Goal: Transaction & Acquisition: Purchase product/service

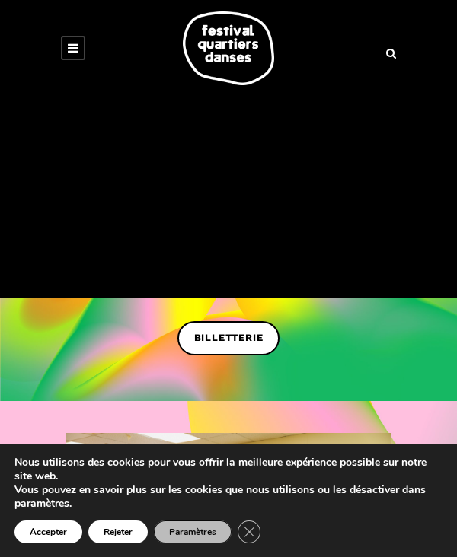
click at [75, 55] on link at bounding box center [73, 48] width 24 height 24
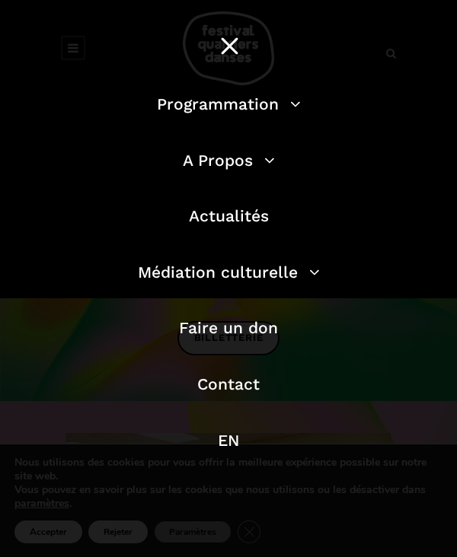
click at [235, 126] on li "Programmation Billetterie 2025 Programmation Gratuite Calendrier du Festival Le…" at bounding box center [228, 111] width 365 height 41
click at [243, 113] on link "Programmation" at bounding box center [229, 103] width 144 height 19
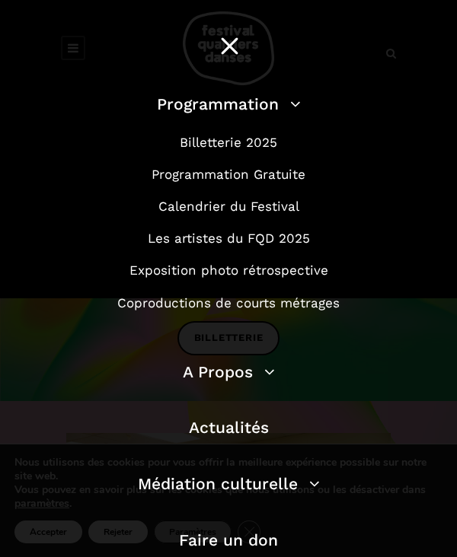
click at [254, 145] on link "Billetterie 2025" at bounding box center [228, 142] width 97 height 15
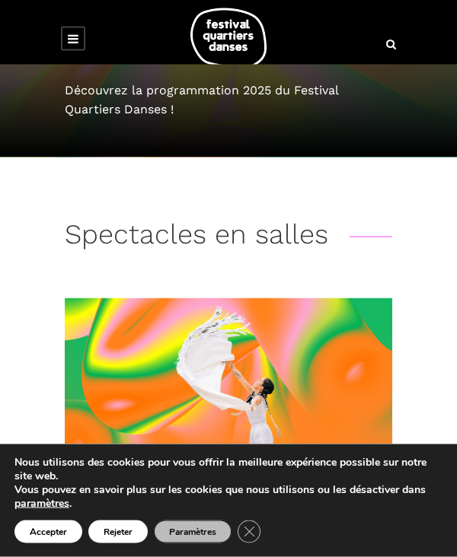
scroll to position [142, 0]
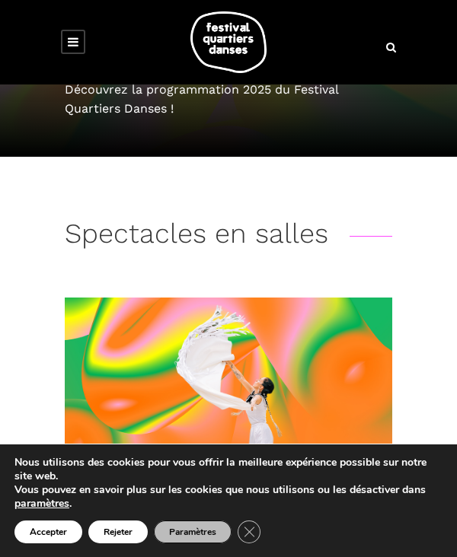
click at [253, 541] on icon "Close GDPR Cookie Banner" at bounding box center [248, 531] width 23 height 19
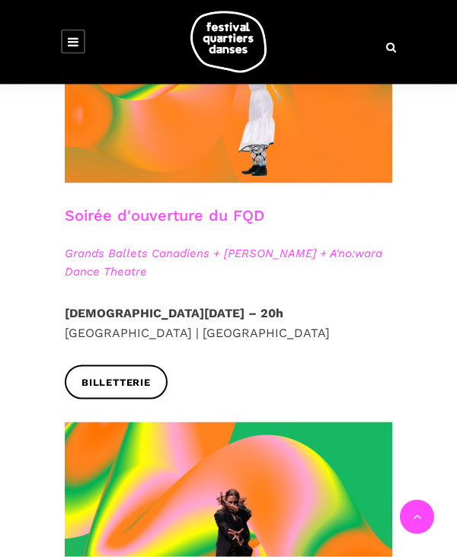
scroll to position [476, 0]
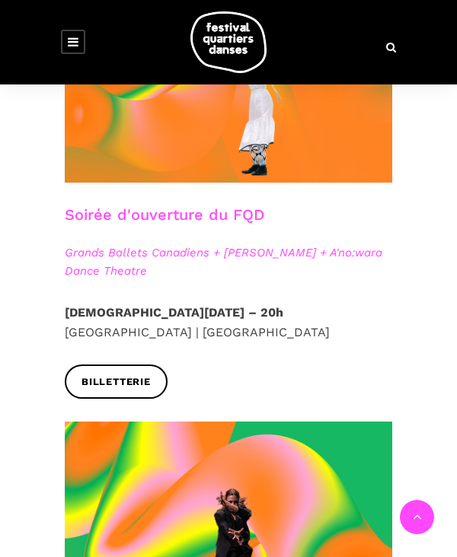
click at [146, 387] on span "Billetterie" at bounding box center [115, 382] width 69 height 16
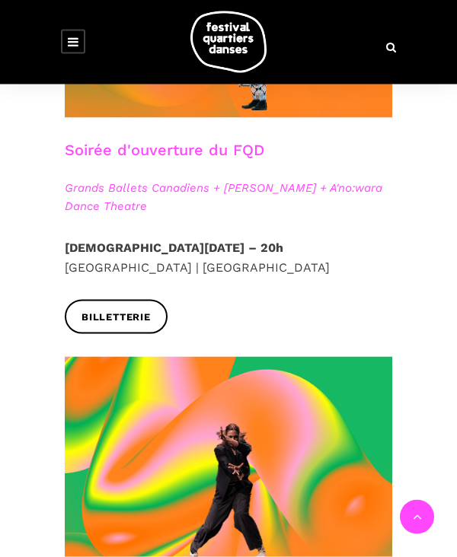
scroll to position [542, 0]
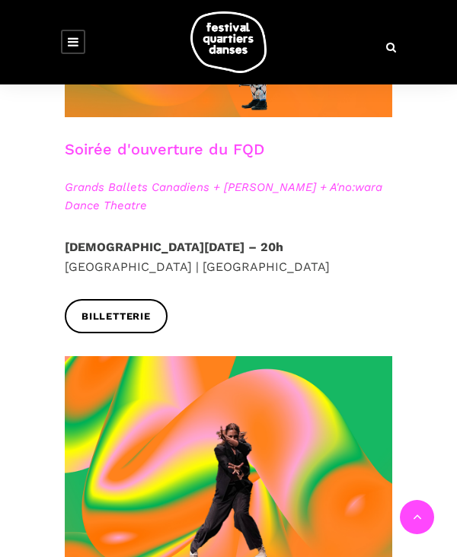
click at [97, 157] on link "Soirée d'ouverture du FQD" at bounding box center [164, 149] width 199 height 18
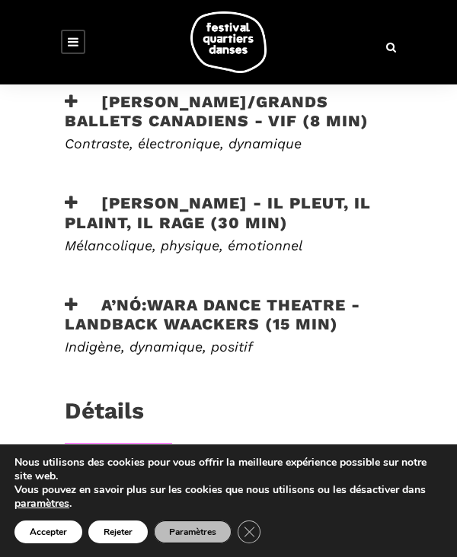
scroll to position [823, 0]
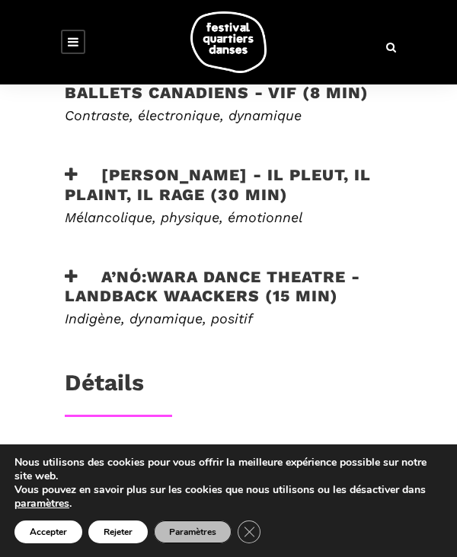
click at [75, 183] on icon at bounding box center [72, 175] width 14 height 16
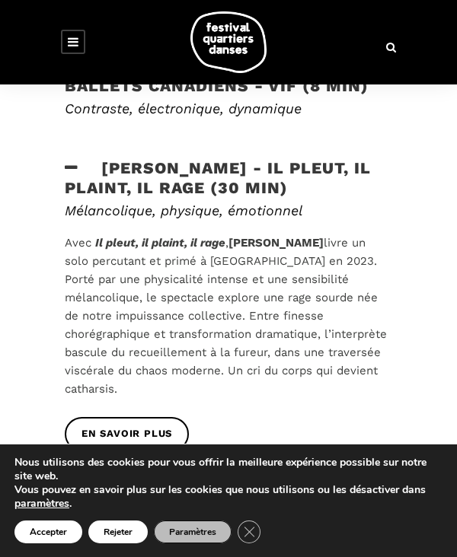
scroll to position [840, 0]
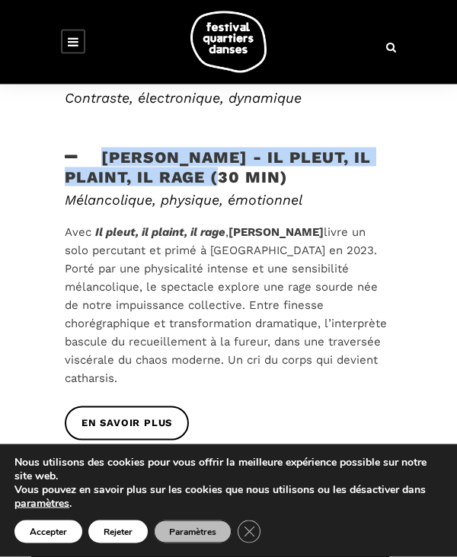
copy h3 "Charles Brecard - Il pleut, il plaint, il rage"
click at [57, 212] on div "Mélancolique, physique, émotionnel Avec Il pleut, il plaint, il rage , Charles …" at bounding box center [228, 299] width 358 height 215
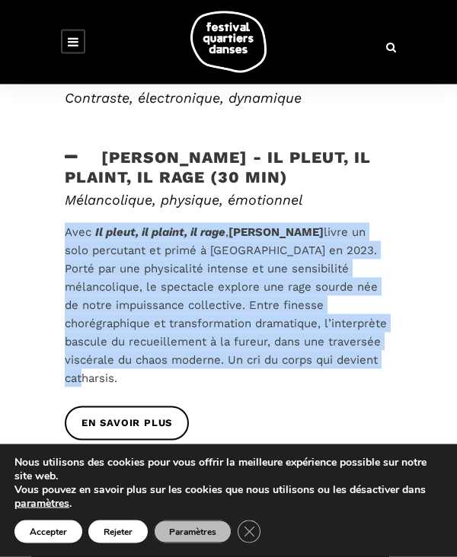
copy p "Avec Il pleut, il plaint, il rage , Charles Brecard livre un solo percutant et …"
